Goal: Information Seeking & Learning: Find specific page/section

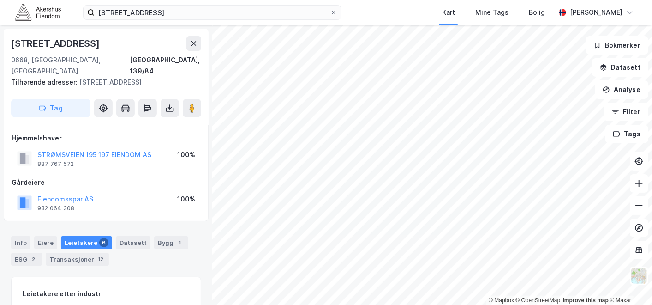
scroll to position [257, 0]
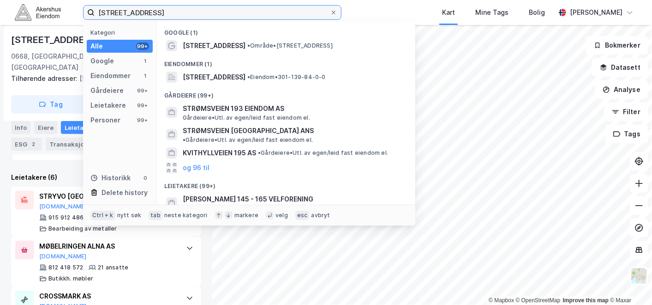
drag, startPoint x: 213, startPoint y: 13, endPoint x: 73, endPoint y: -4, distance: 141.4
click at [73, 0] on html "[STREET_ADDRESS] Kategori Alle 99+ Google 1 Eiendommer 1 Gårdeiere 99+ Leietake…" at bounding box center [326, 152] width 652 height 305
paste input "Fyrstikkalléen 3A, 0661"
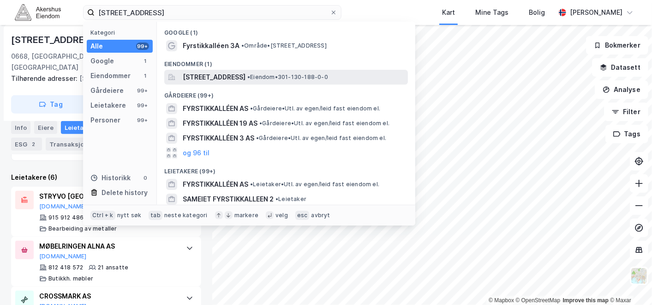
click at [195, 77] on span "[STREET_ADDRESS]" at bounding box center [214, 77] width 63 height 11
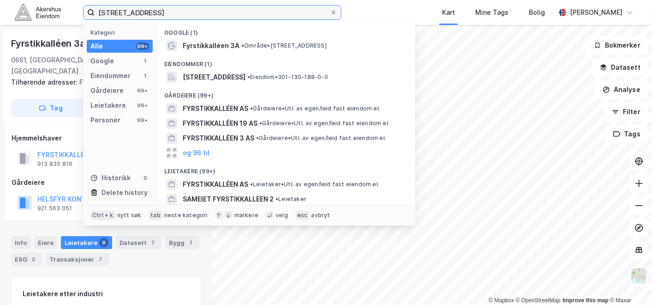
drag, startPoint x: 191, startPoint y: 16, endPoint x: 78, endPoint y: 23, distance: 113.4
click at [78, 23] on div "Fyrstikkalléen 3A, 0661 Oslo Kategori Alle 99+ Google 1 Eiendommer 1 Gårdeiere …" at bounding box center [326, 12] width 652 height 25
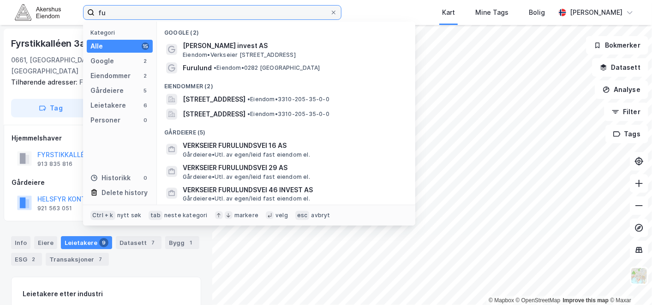
type input "f"
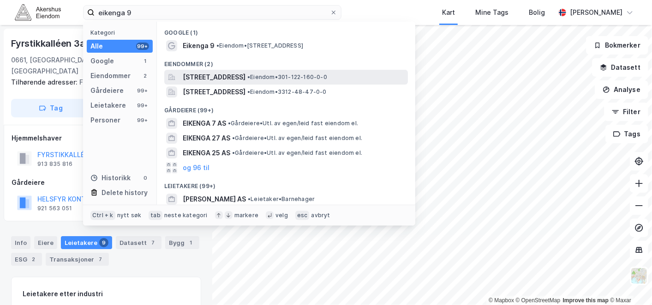
click at [293, 80] on span "• Eiendom • 301-122-160-0-0" at bounding box center [287, 76] width 80 height 7
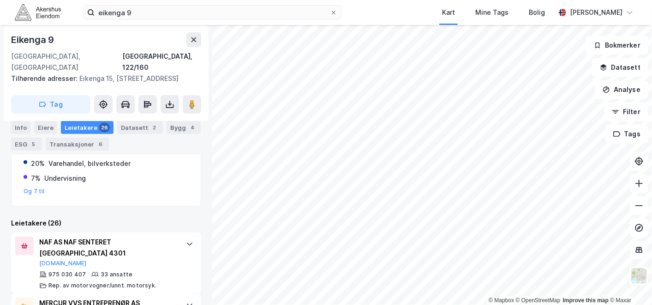
scroll to position [213, 0]
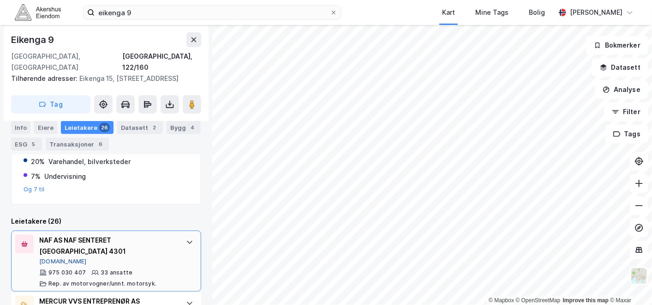
click at [54, 258] on button "[DOMAIN_NAME]" at bounding box center [63, 261] width 48 height 7
click at [51, 258] on button "[DOMAIN_NAME]" at bounding box center [63, 261] width 48 height 7
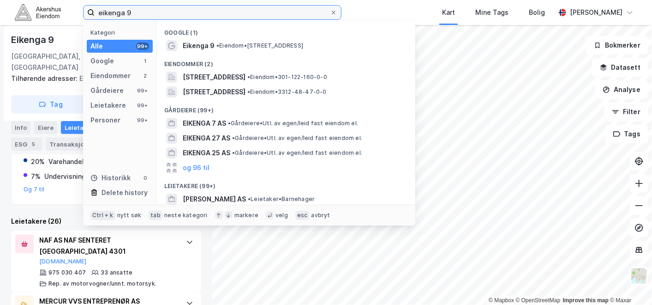
drag, startPoint x: 176, startPoint y: 14, endPoint x: 76, endPoint y: -4, distance: 102.3
click at [76, 0] on html "eikenga 9 Kategori Alle 99+ Google 1 Eiendommer 2 Gårdeiere 99+ Leietakere 99+ …" at bounding box center [326, 152] width 652 height 305
paste input "[STREET_ADDRESS]"
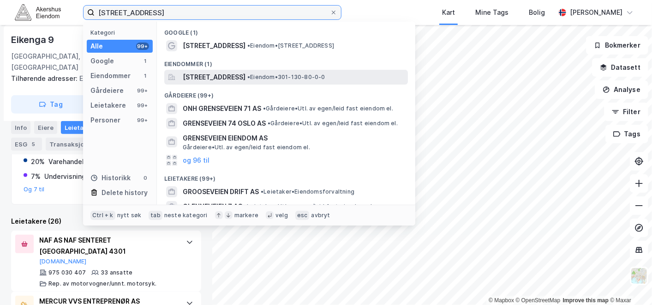
type input "[STREET_ADDRESS]"
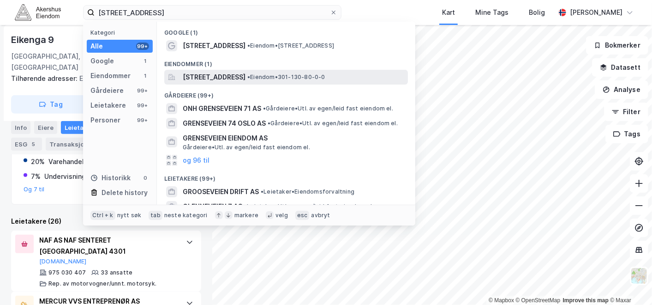
click at [208, 77] on span "[STREET_ADDRESS]" at bounding box center [214, 77] width 63 height 11
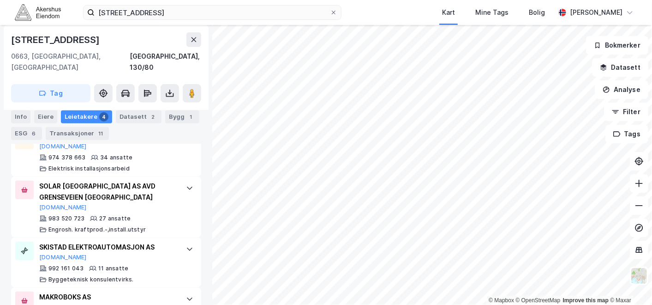
scroll to position [312, 0]
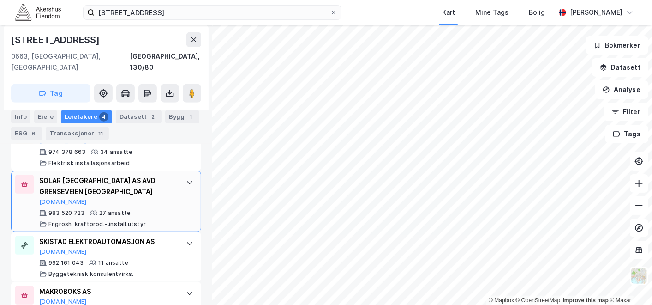
click at [175, 182] on div "SOLAR [GEOGRAPHIC_DATA] AS AVD GRENSEVEIEN OSLO [DOMAIN_NAME] 983 520 723 27 an…" at bounding box center [106, 201] width 190 height 61
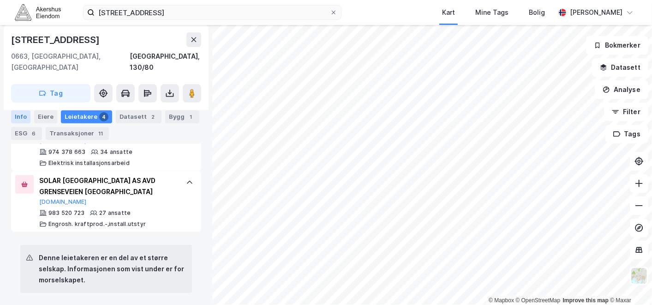
click at [22, 115] on div "Info" at bounding box center [20, 116] width 19 height 13
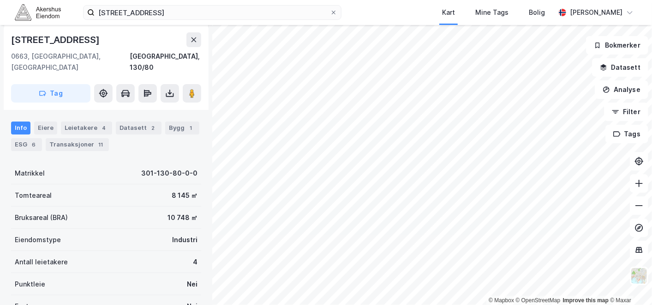
scroll to position [104, 0]
click at [200, 22] on div "[STREET_ADDRESS] Kart Mine Tags Bolig [PERSON_NAME]" at bounding box center [326, 12] width 652 height 25
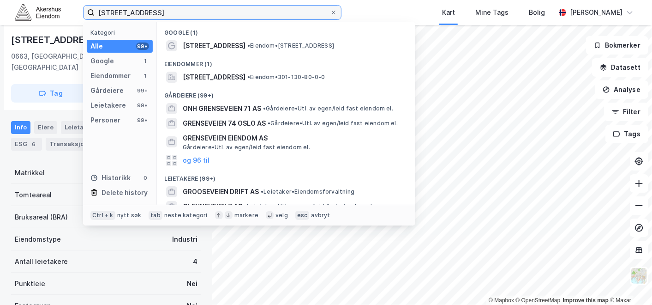
click at [199, 18] on input "[STREET_ADDRESS]" at bounding box center [212, 13] width 235 height 14
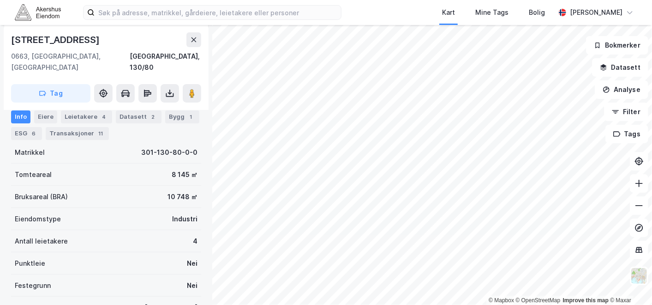
scroll to position [125, 0]
click at [81, 119] on div "Leietakere 4" at bounding box center [86, 116] width 51 height 13
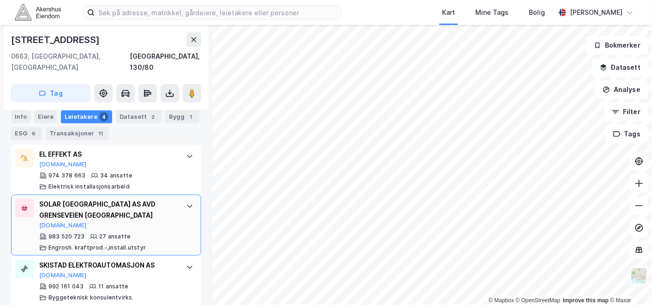
scroll to position [288, 0]
click at [50, 222] on button "[DOMAIN_NAME]" at bounding box center [63, 225] width 48 height 7
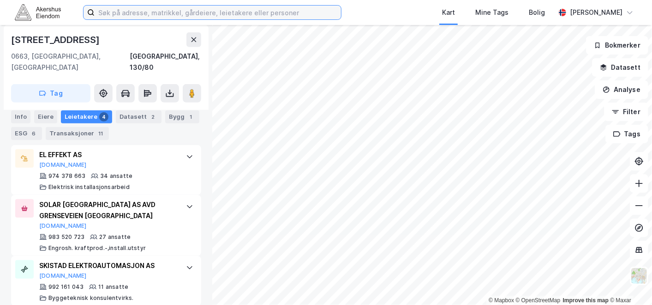
click at [223, 17] on input at bounding box center [218, 13] width 247 height 14
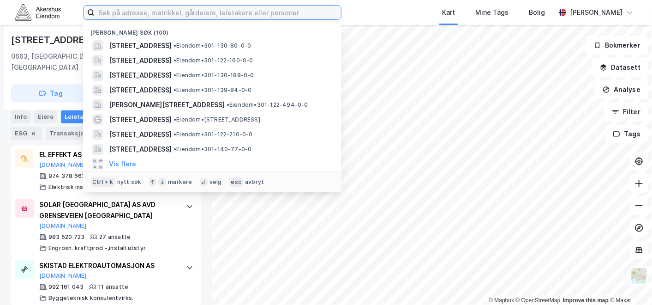
paste input "Vollaveien 20A, 0668 Oslo"
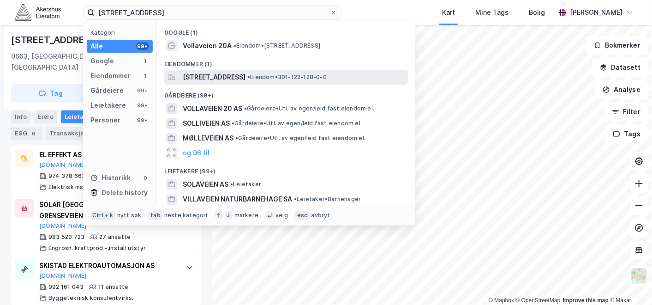
click at [236, 78] on span "Vollaveien 20A, 0668, OSLO, OSLO" at bounding box center [214, 77] width 63 height 11
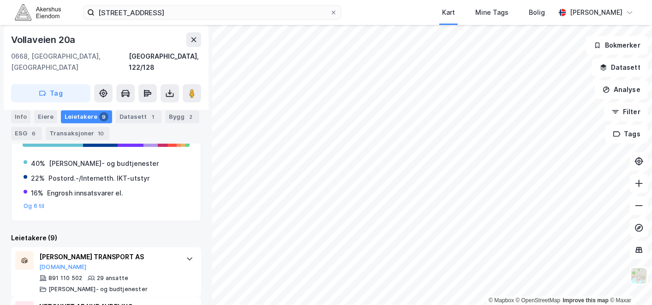
scroll to position [187, 0]
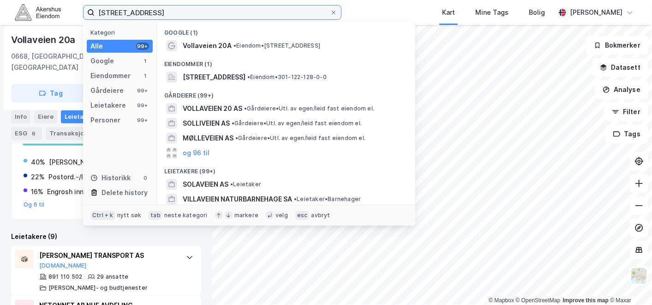
drag, startPoint x: 233, startPoint y: 9, endPoint x: 79, endPoint y: 0, distance: 154.5
click at [79, 0] on div "Vollaveien 20A, 0668 Oslo Kategori Alle 99+ Google 1 Eiendommer 1 Gårdeiere 99+…" at bounding box center [326, 12] width 652 height 25
paste input "Haraldrudveien 9, 0581"
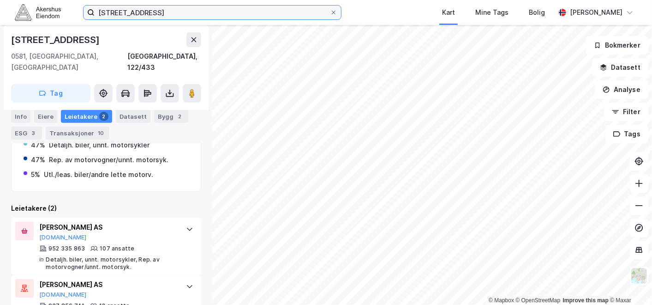
scroll to position [227, 0]
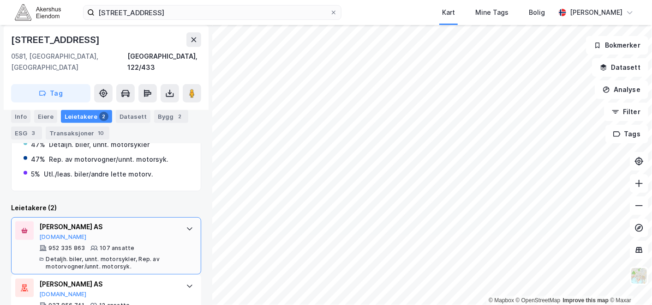
click at [62, 228] on div "BIRGER N HAUG AS Brreg.no" at bounding box center [108, 230] width 138 height 19
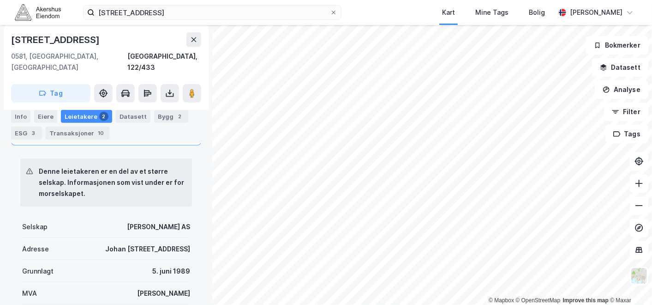
scroll to position [356, 0]
click at [201, 7] on input "Haraldrudveien 9, 0581 Oslo" at bounding box center [212, 13] width 235 height 14
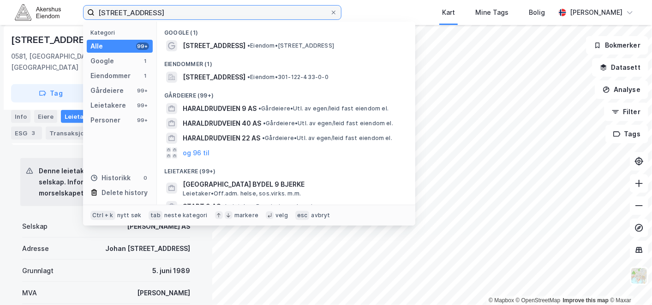
click at [201, 7] on input "Haraldrudveien 9, 0581 Oslo" at bounding box center [212, 13] width 235 height 14
paste input "Ole Deviks vei 35, 0668"
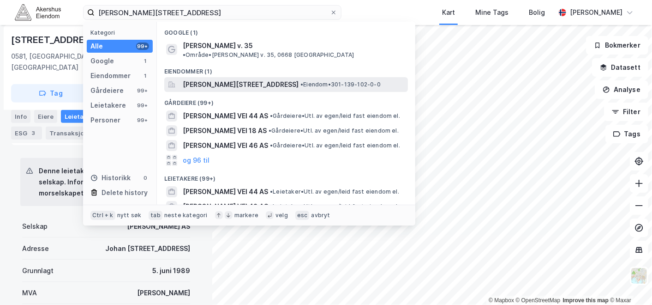
click at [225, 79] on span "Ole Deviks vei 35, 0668, OSLO, OSLO" at bounding box center [241, 84] width 116 height 11
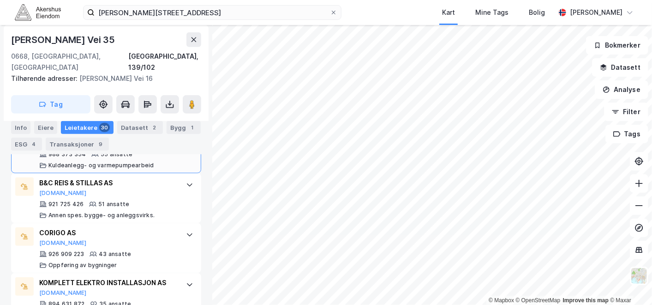
scroll to position [381, 0]
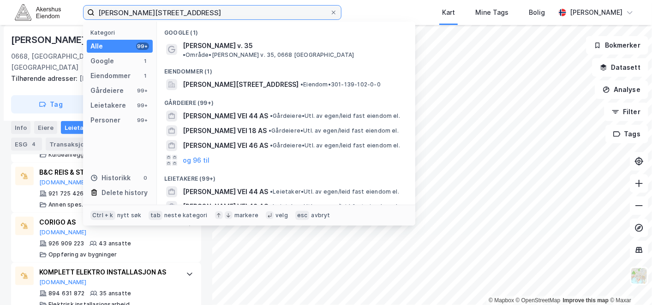
drag, startPoint x: 285, startPoint y: 12, endPoint x: 99, endPoint y: -15, distance: 188.6
click at [99, 0] on html "Ole Deviks vei 35, 0668 Oslo Kategori Alle 99+ Google 1 Eiendommer 1 Gårdeiere …" at bounding box center [326, 152] width 652 height 305
paste input "Alf Bjerckes vei 10, 0582"
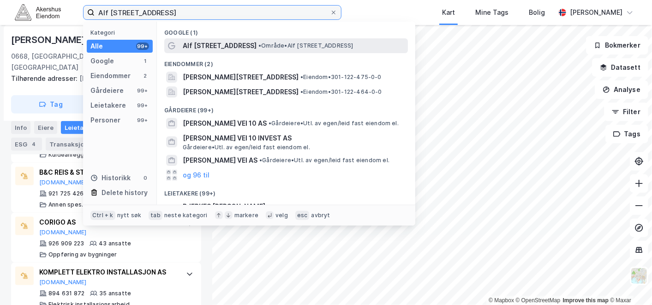
type input "Alf Bjerckes vei 10, 0582 Oslo"
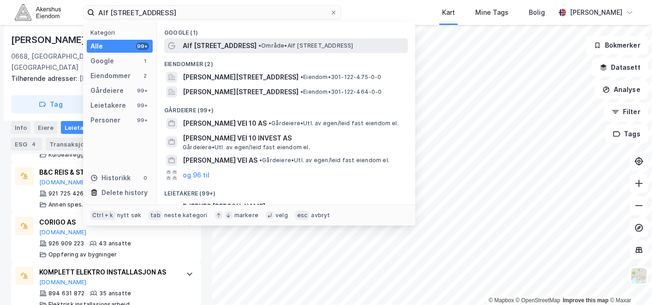
click at [227, 43] on span "Alf Bjerckes vei 10" at bounding box center [220, 45] width 74 height 11
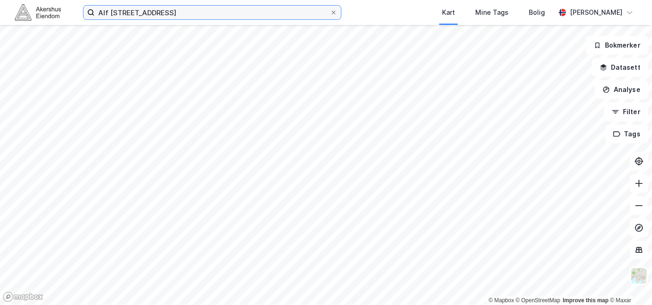
click at [215, 18] on input "Alf Bjerckes vei 10, 0582 Oslo" at bounding box center [212, 13] width 235 height 14
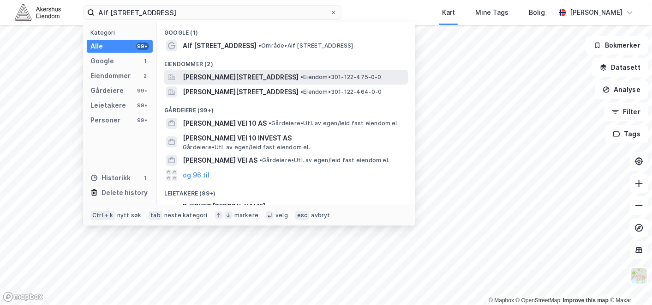
click at [230, 76] on span "Alf Bjerckes vei 10, 0582, OSLO, OSLO" at bounding box center [241, 77] width 116 height 11
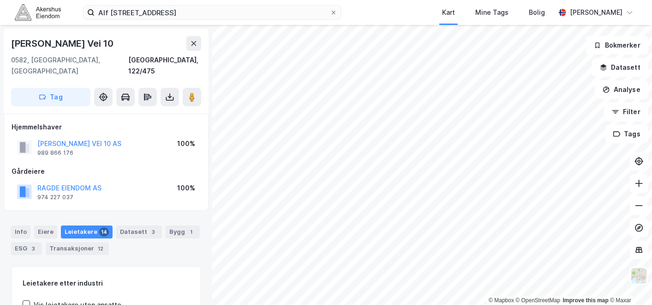
scroll to position [127, 0]
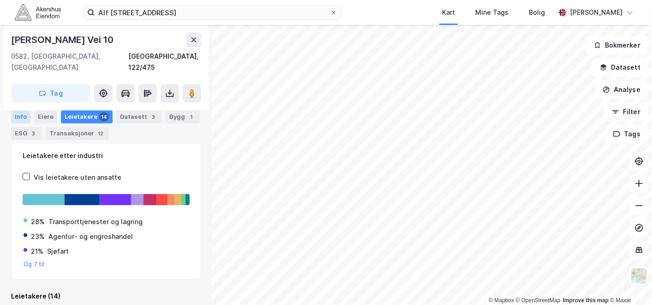
click at [25, 114] on div "Info" at bounding box center [20, 116] width 19 height 13
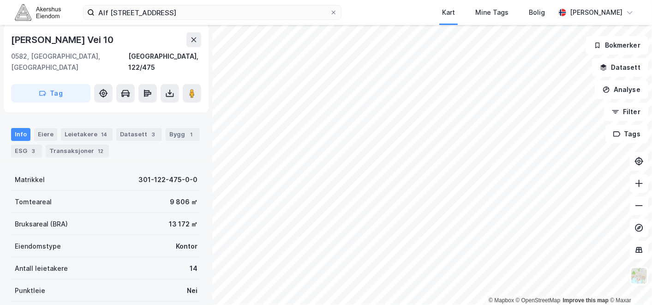
scroll to position [96, 0]
